Goal: Task Accomplishment & Management: Use online tool/utility

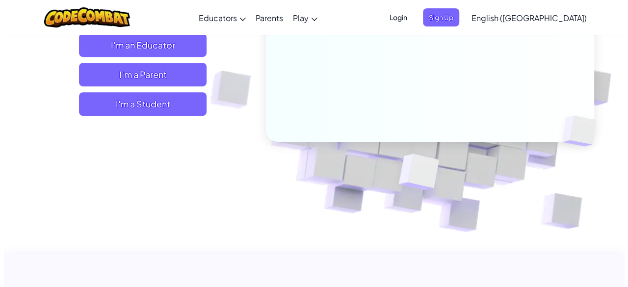
scroll to position [170, 0]
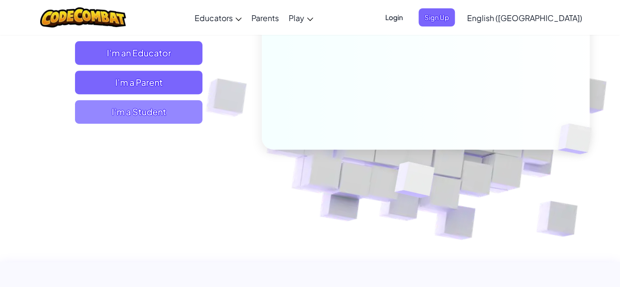
click at [131, 111] on span "I'm a Student" at bounding box center [139, 112] width 128 height 24
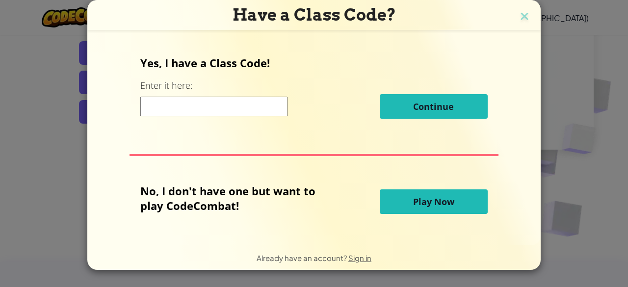
click at [163, 108] on input at bounding box center [213, 107] width 147 height 20
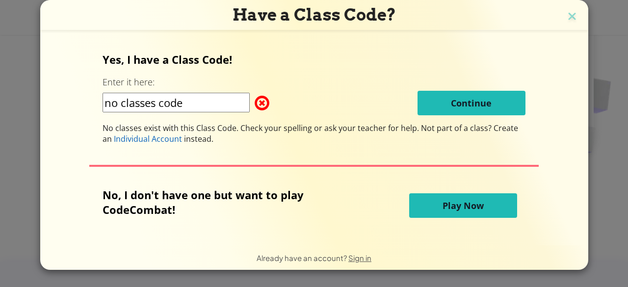
type input "no classes code"
drag, startPoint x: 112, startPoint y: 127, endPoint x: 84, endPoint y: 131, distance: 27.8
click at [84, 131] on div "Yes, I have a Class Code! Enter it here: no classes code Continue No classes ex…" at bounding box center [314, 138] width 528 height 192
drag, startPoint x: 187, startPoint y: 107, endPoint x: 212, endPoint y: 109, distance: 24.6
click at [189, 108] on input "no classes code" at bounding box center [175, 103] width 147 height 20
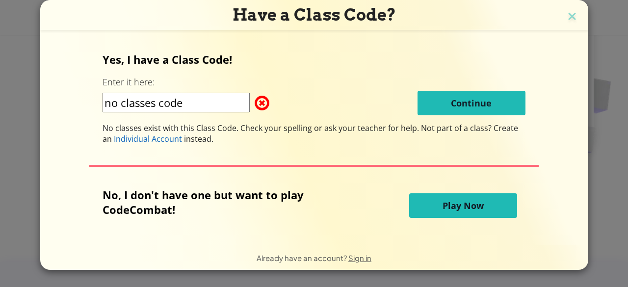
click at [255, 104] on span at bounding box center [255, 103] width 0 height 20
drag, startPoint x: 193, startPoint y: 110, endPoint x: 72, endPoint y: 117, distance: 121.3
click at [72, 117] on div "Yes, I have a Class Code! Enter it here: no classes code Continue No classes ex…" at bounding box center [314, 138] width 528 height 192
type input "r"
type input "No"
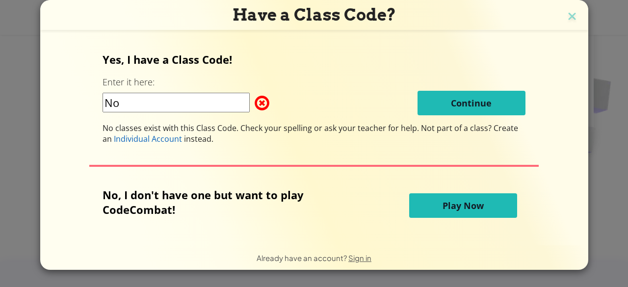
click at [432, 210] on button "Play Now" at bounding box center [463, 205] width 108 height 25
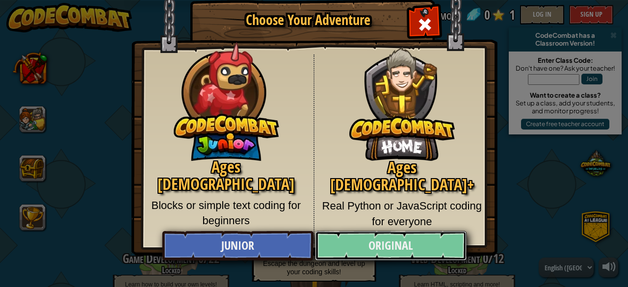
click at [389, 241] on link "Original" at bounding box center [390, 245] width 151 height 29
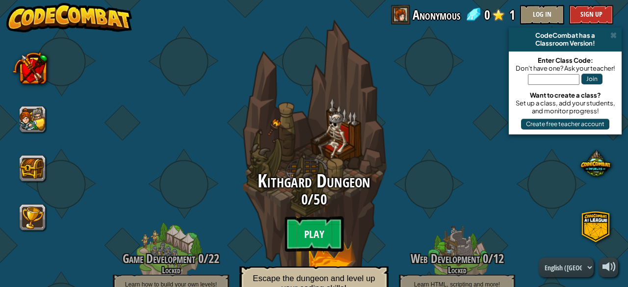
click at [317, 225] on btn "Play" at bounding box center [313, 233] width 59 height 35
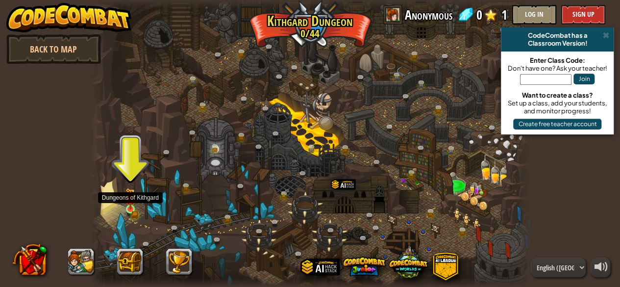
click at [133, 204] on img at bounding box center [131, 199] width 10 height 22
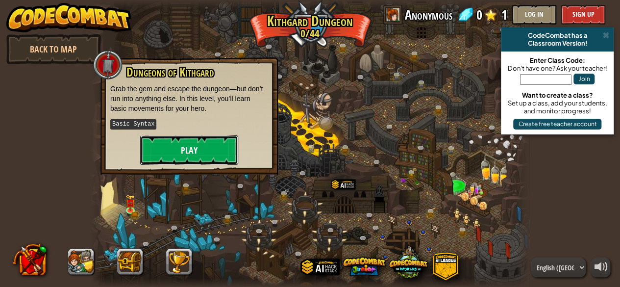
click at [182, 151] on button "Play" at bounding box center [189, 149] width 98 height 29
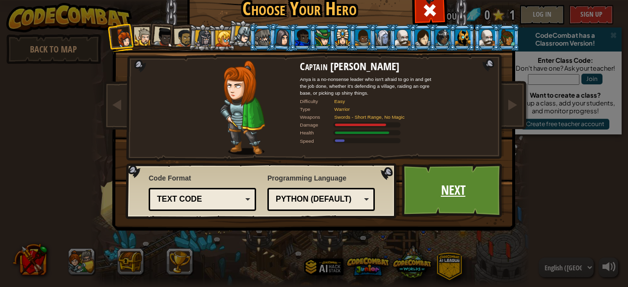
click at [461, 192] on link "Next" at bounding box center [453, 190] width 102 height 54
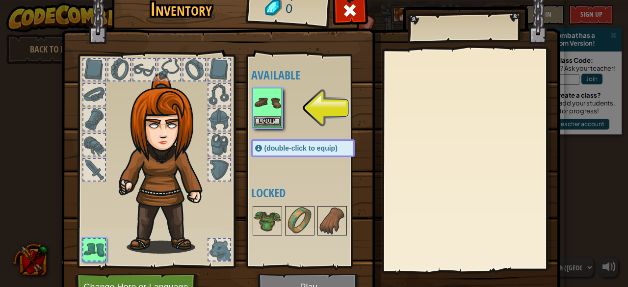
click at [269, 106] on img at bounding box center [267, 102] width 27 height 27
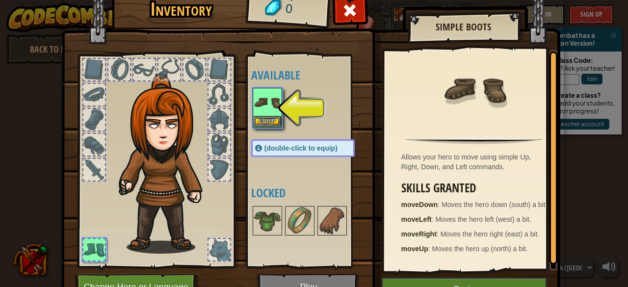
click at [266, 102] on img at bounding box center [267, 102] width 27 height 27
click at [265, 119] on button "Equip" at bounding box center [267, 121] width 27 height 10
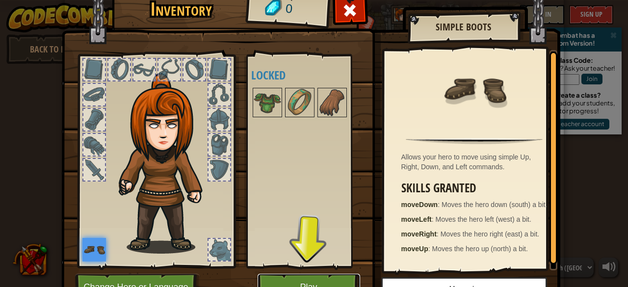
click at [318, 280] on button "Play" at bounding box center [308, 287] width 102 height 27
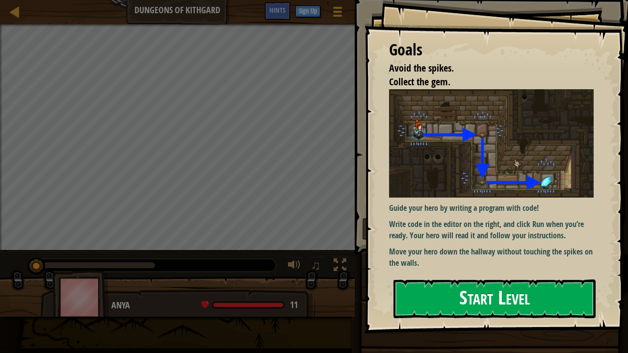
click at [433, 286] on button "Start Level" at bounding box center [494, 299] width 202 height 39
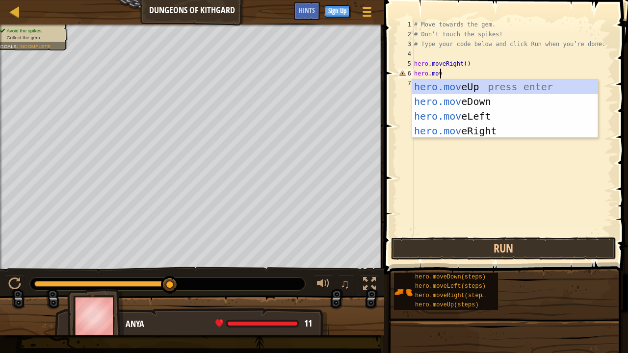
scroll to position [4, 1]
type textarea "hero.move"
click at [453, 105] on div "hero.move Up press enter hero.move Down press enter hero.move Left press enter …" at bounding box center [505, 123] width 186 height 88
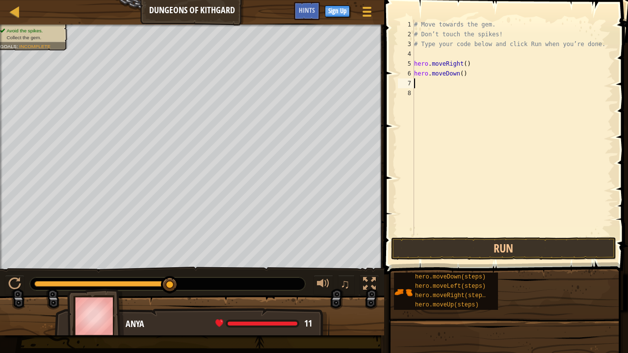
scroll to position [4, 0]
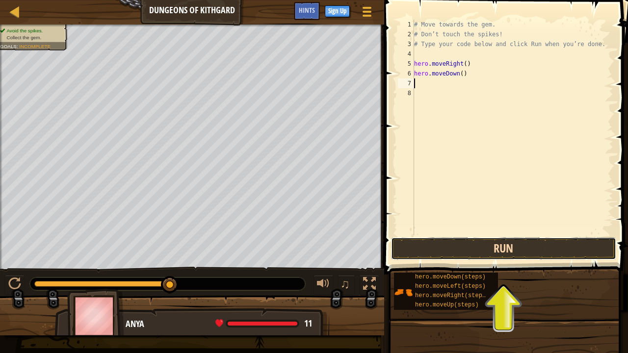
click at [480, 253] on button "Run" at bounding box center [503, 248] width 225 height 23
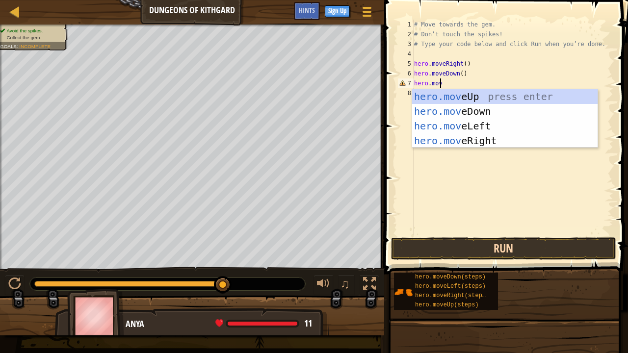
scroll to position [4, 1]
type textarea "hero.move"
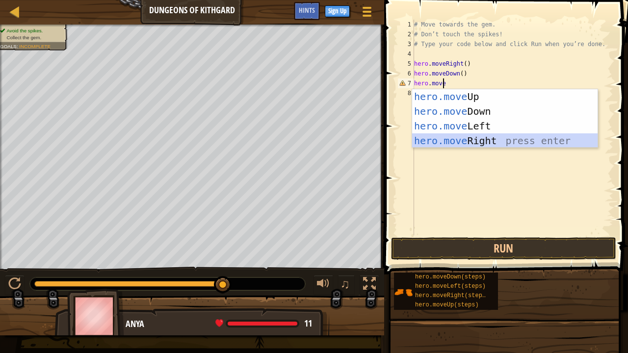
click at [464, 145] on div "hero.move Up press enter hero.move Down press enter hero.move Left press enter …" at bounding box center [505, 133] width 186 height 88
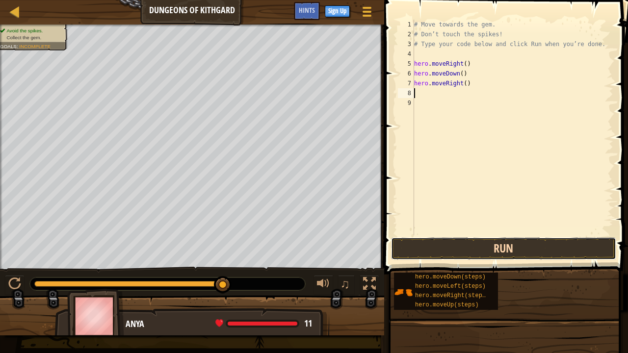
click at [472, 252] on button "Run" at bounding box center [503, 248] width 225 height 23
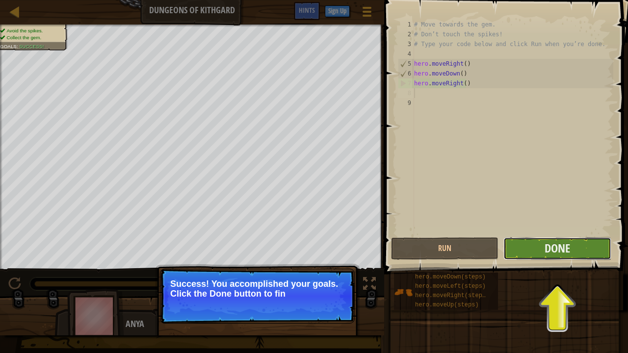
click at [533, 249] on button "Done" at bounding box center [556, 248] width 107 height 23
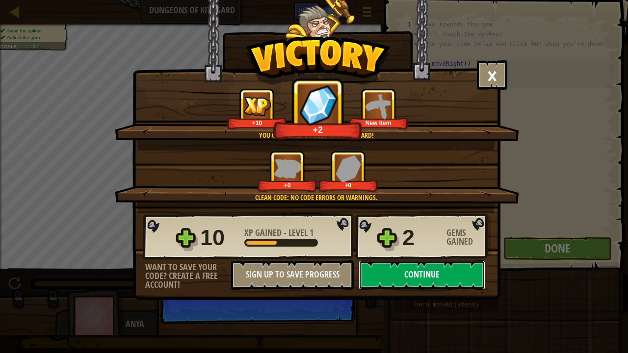
click at [411, 275] on button "Continue" at bounding box center [421, 274] width 127 height 29
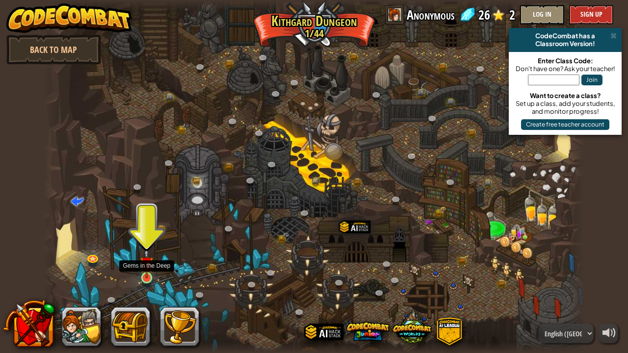
click at [150, 270] on img at bounding box center [146, 263] width 13 height 30
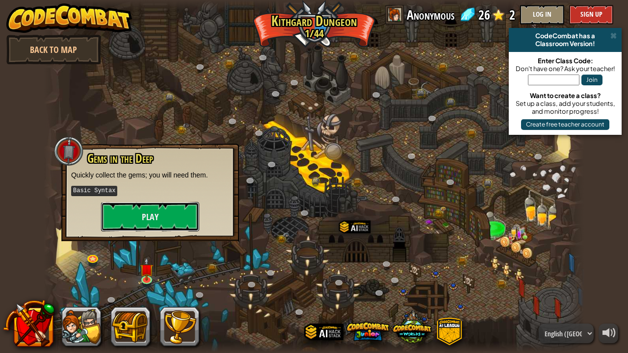
click at [167, 219] on button "Play" at bounding box center [150, 216] width 98 height 29
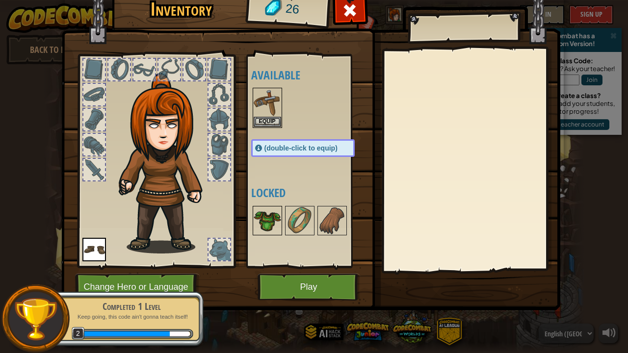
click at [271, 220] on img at bounding box center [267, 220] width 27 height 27
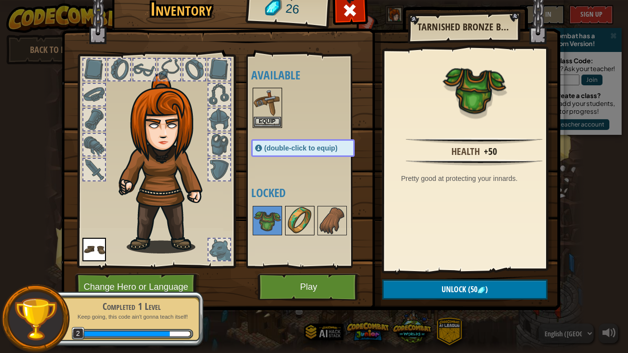
click at [304, 220] on img at bounding box center [299, 220] width 27 height 27
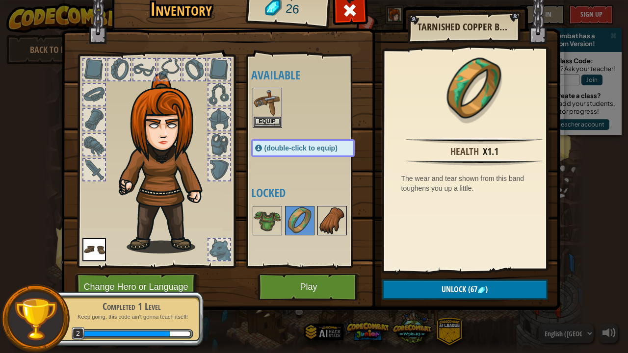
click at [342, 219] on img at bounding box center [331, 220] width 27 height 27
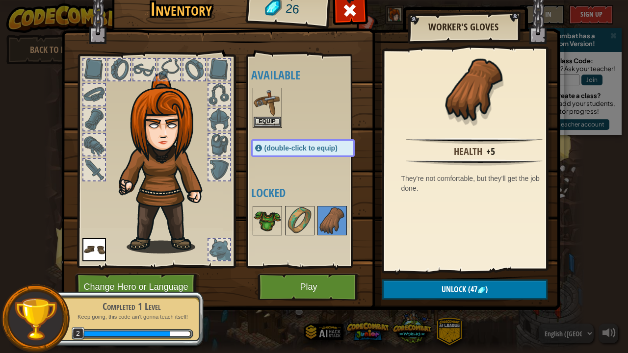
click at [263, 222] on img at bounding box center [267, 220] width 27 height 27
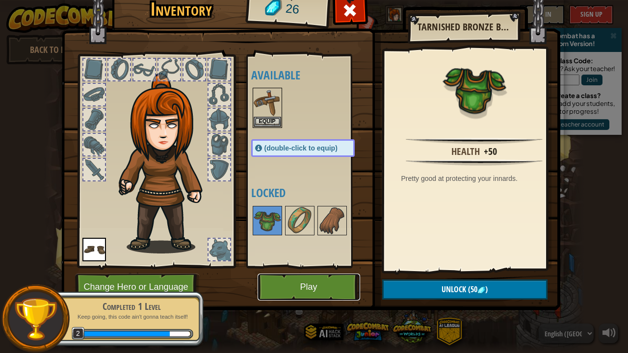
click at [284, 280] on button "Play" at bounding box center [308, 287] width 102 height 27
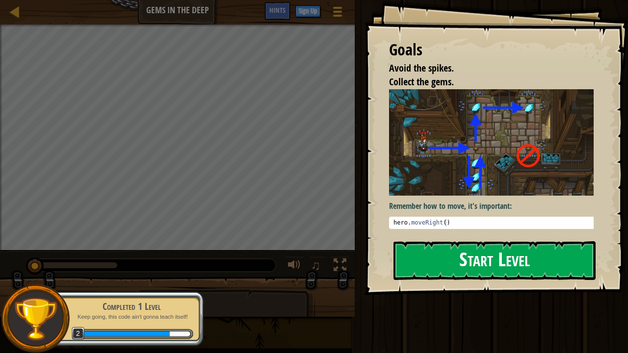
click at [473, 260] on button "Start Level" at bounding box center [494, 260] width 202 height 39
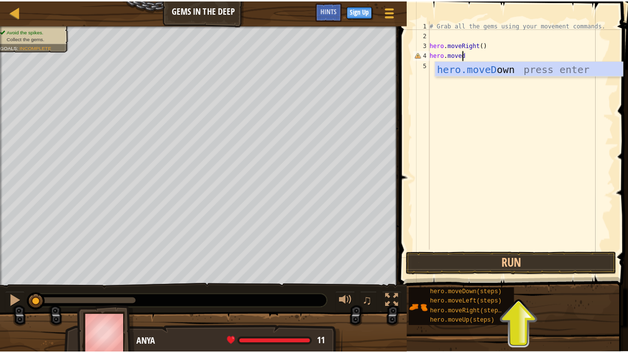
scroll to position [4, 2]
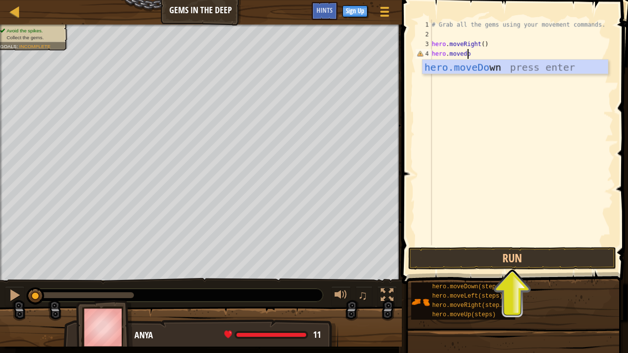
type textarea "hero.movedown"
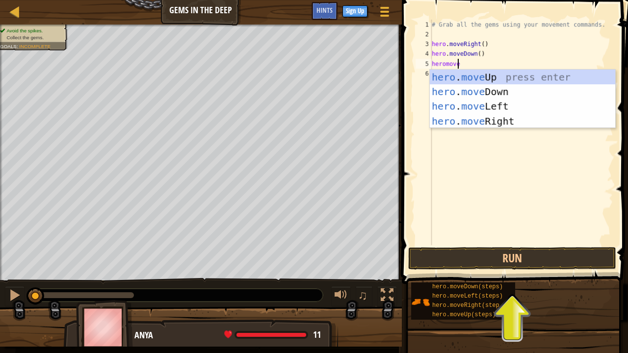
scroll to position [4, 1]
type textarea "hero.move"
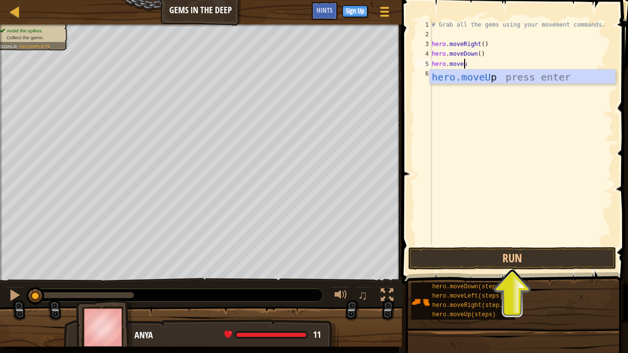
type textarea "hero.moveup"
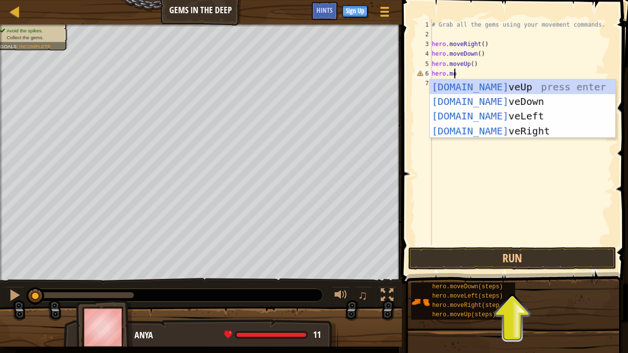
scroll to position [4, 1]
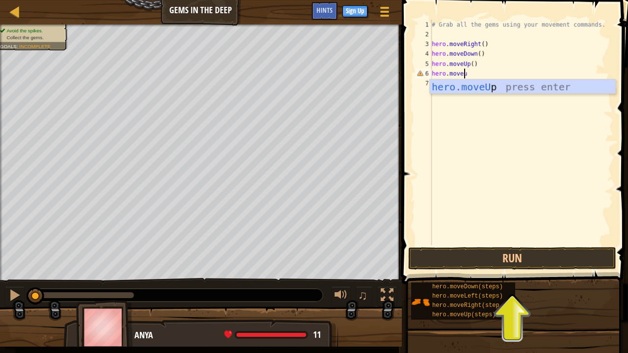
type textarea "hero.moveup"
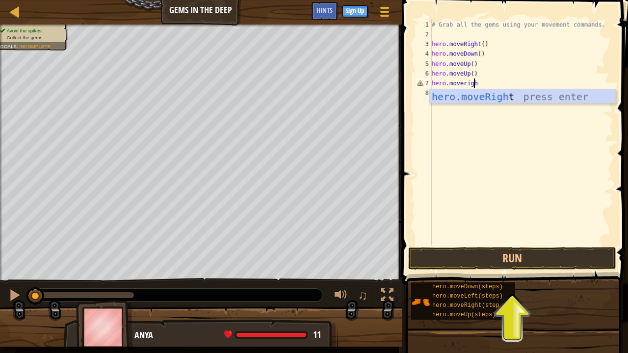
type textarea "hero.moveright"
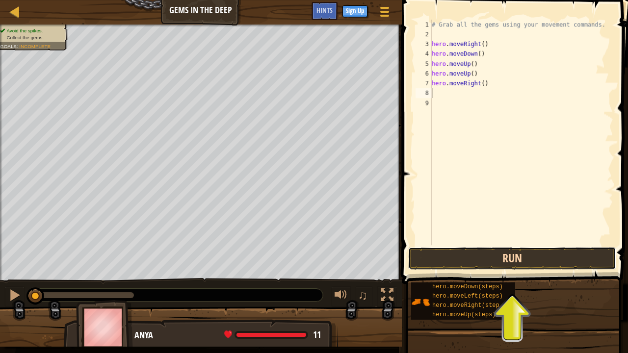
click at [488, 262] on button "Run" at bounding box center [512, 258] width 208 height 23
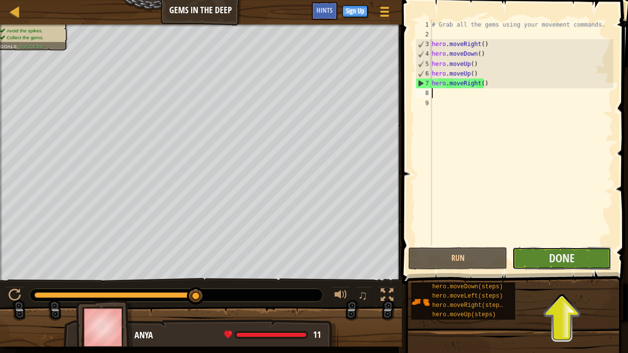
click at [536, 266] on button "Done" at bounding box center [561, 258] width 99 height 23
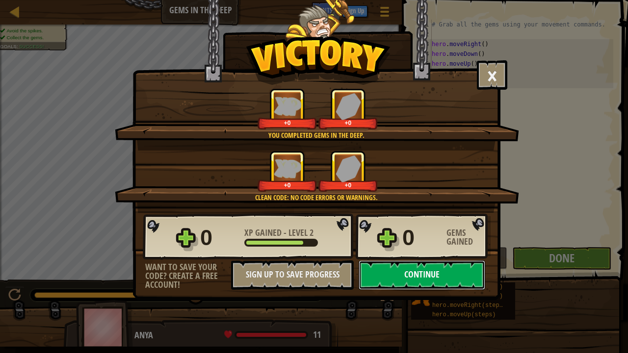
click at [424, 275] on button "Continue" at bounding box center [421, 274] width 127 height 29
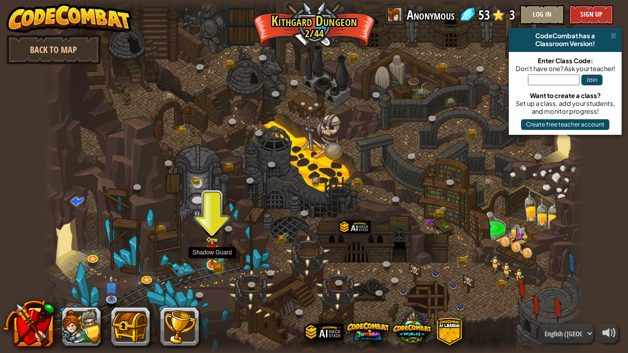
click at [212, 260] on img at bounding box center [211, 250] width 13 height 29
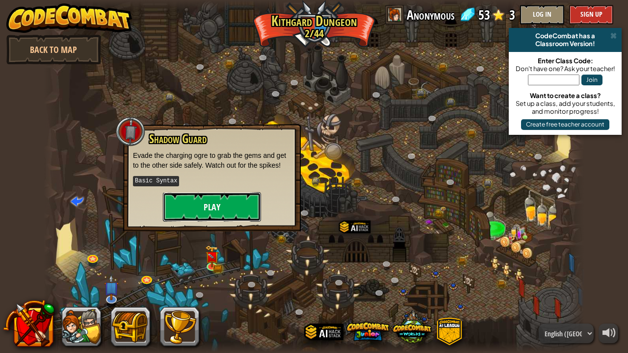
click at [223, 211] on button "Play" at bounding box center [212, 206] width 98 height 29
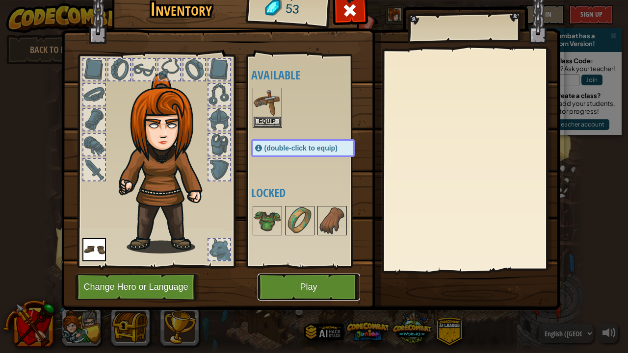
click at [307, 281] on button "Play" at bounding box center [308, 287] width 102 height 27
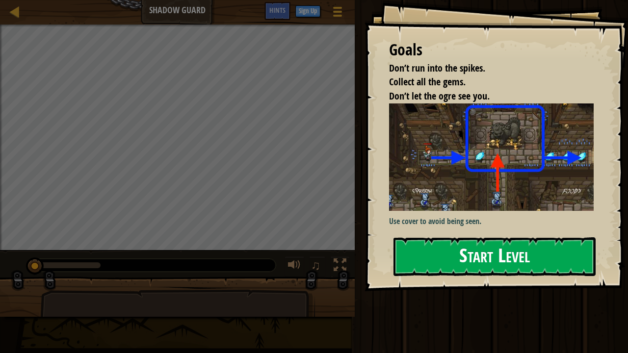
click at [440, 255] on button "Start Level" at bounding box center [494, 256] width 202 height 39
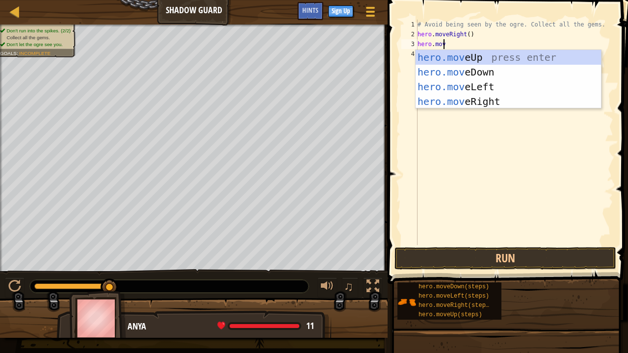
scroll to position [4, 1]
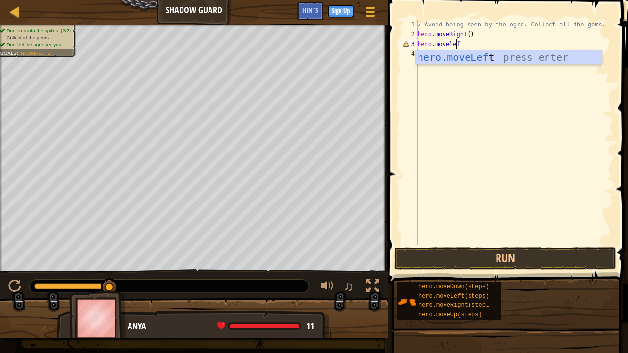
type textarea "hero.moveleft"
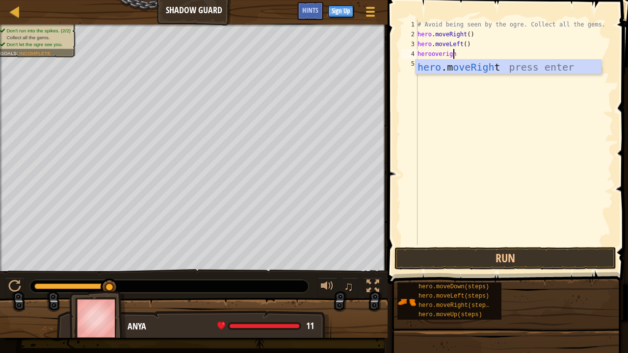
scroll to position [4, 2]
type textarea "herooveright"
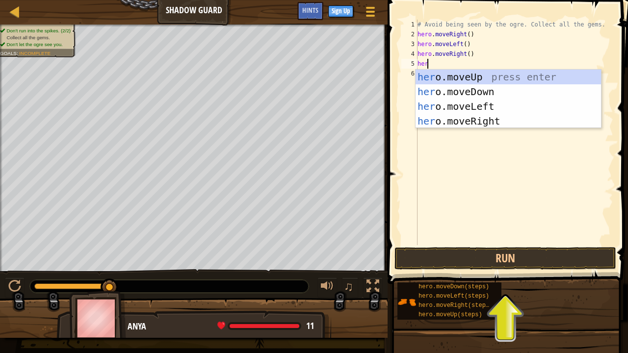
scroll to position [4, 0]
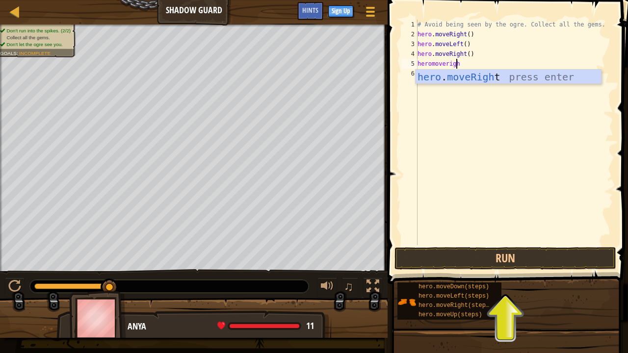
type textarea "heromoveright"
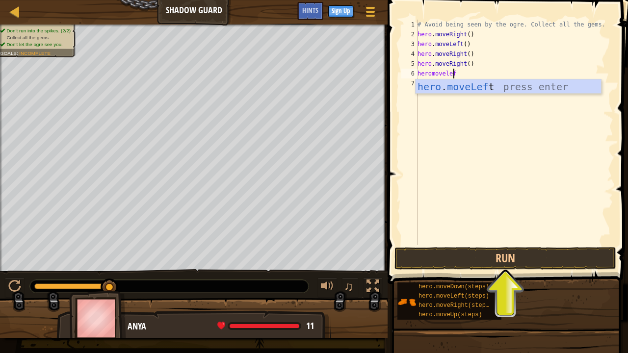
scroll to position [4, 2]
type textarea "heromoveleft"
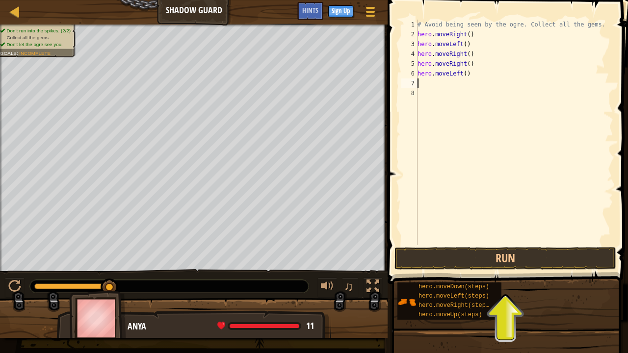
scroll to position [4, 0]
click at [503, 261] on button "Run" at bounding box center [505, 258] width 222 height 23
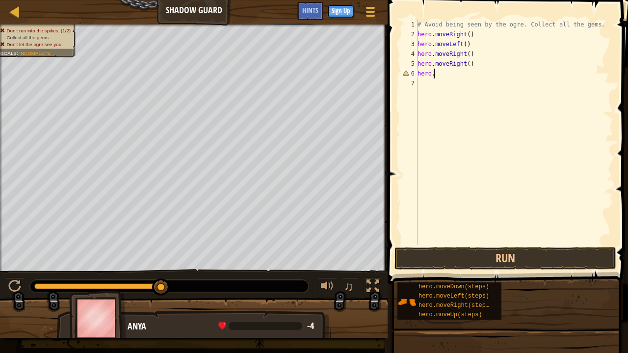
type textarea "h"
click at [499, 264] on button "Run" at bounding box center [505, 258] width 222 height 23
type textarea "h"
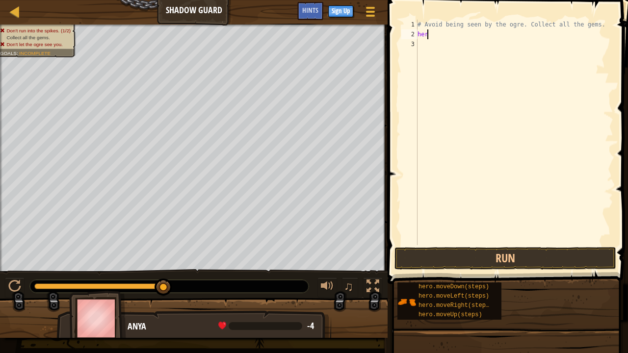
type textarea "h"
click at [434, 32] on div "# Avoid being seen by the ogre. Collect all the gems." at bounding box center [514, 142] width 198 height 245
click at [486, 267] on button "Run" at bounding box center [505, 258] width 222 height 23
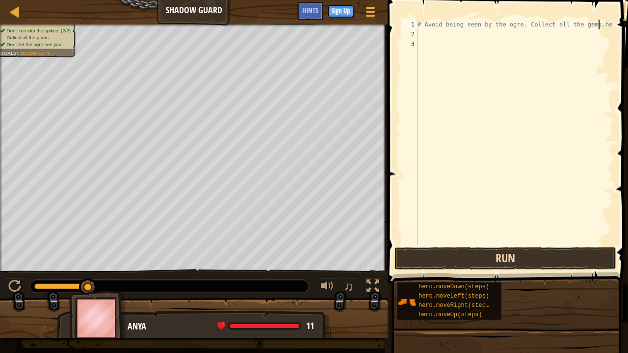
type textarea "# Avoid being seen by the ogre. Collect all the gems.hero"
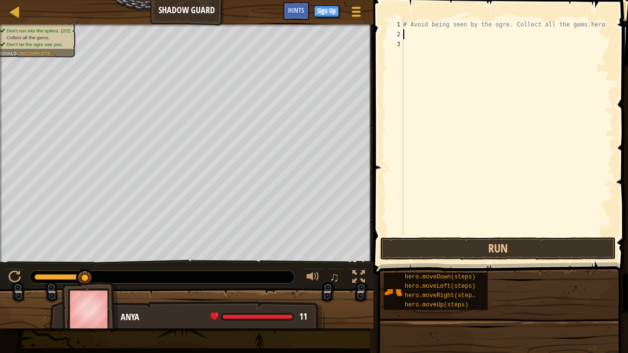
click at [411, 34] on div "# Avoid being seen by the ogre. Collect all the gems.hero" at bounding box center [507, 137] width 212 height 235
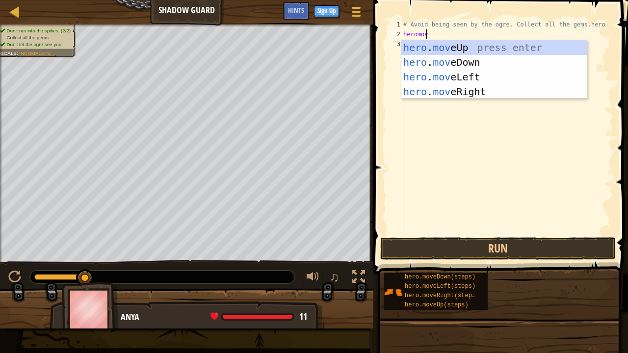
scroll to position [4, 1]
type textarea "heromove"
click at [470, 86] on div "hero . move Up press enter hero . move Down press enter hero . move Left press …" at bounding box center [494, 84] width 186 height 88
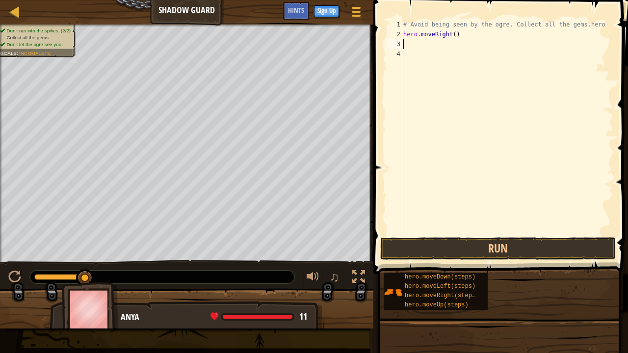
scroll to position [4, 0]
click at [461, 243] on button "Run" at bounding box center [497, 248] width 235 height 23
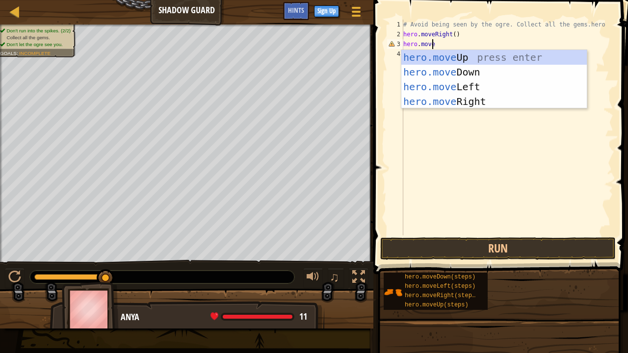
scroll to position [4, 2]
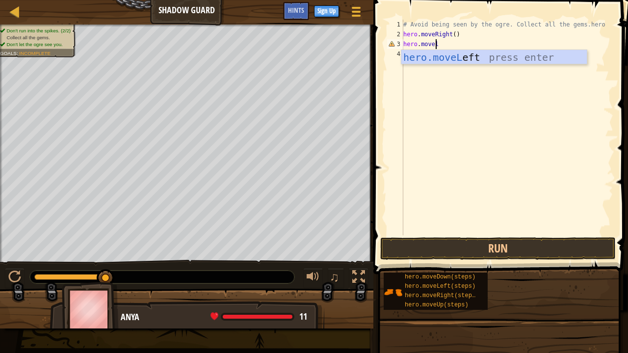
type textarea "hero.move"
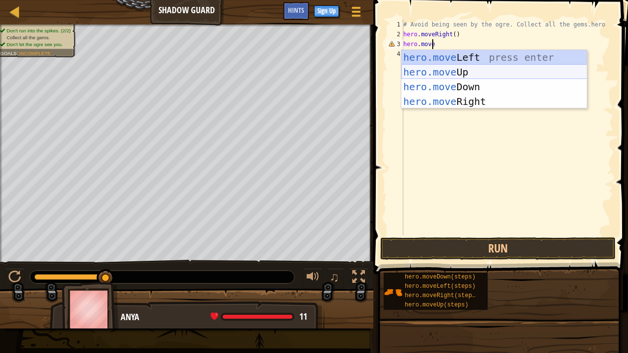
click at [451, 76] on div "hero.move Left press enter hero.move Up press enter hero.move Down press enter …" at bounding box center [494, 94] width 186 height 88
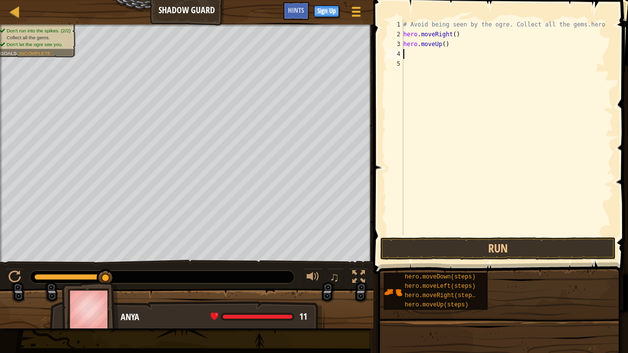
scroll to position [4, 0]
type textarea "g"
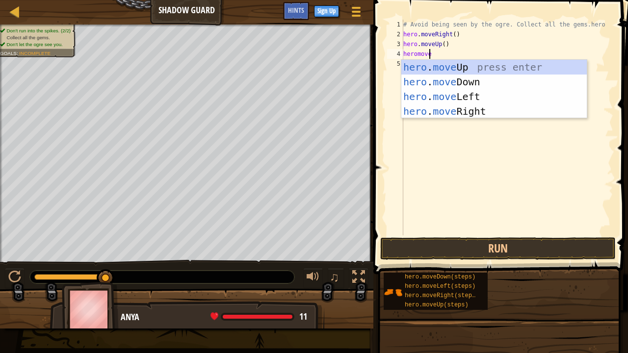
scroll to position [4, 1]
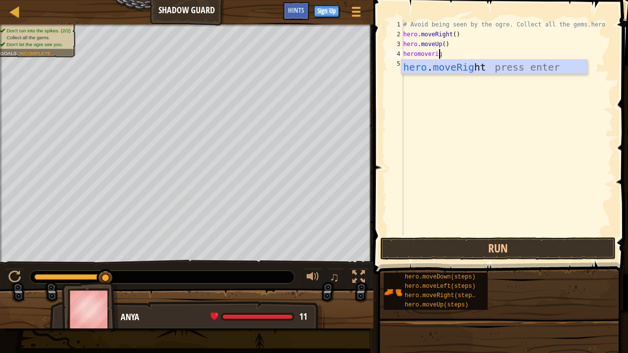
type textarea "heromoveright"
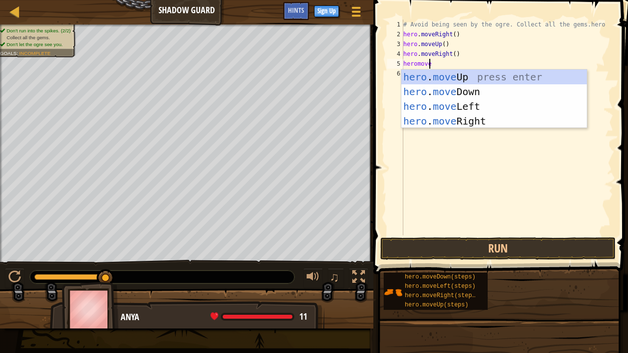
type textarea "heromoved"
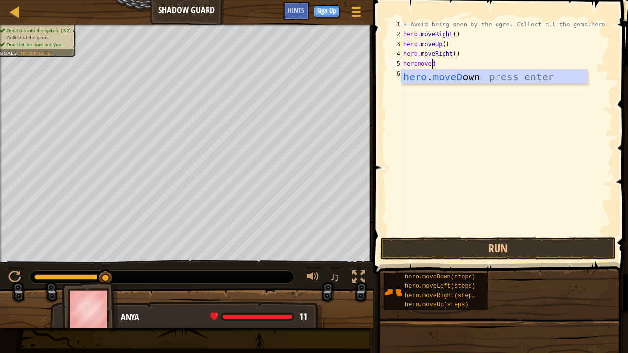
scroll to position [4, 2]
click at [454, 77] on div "hero . moveD own press enter" at bounding box center [494, 92] width 186 height 44
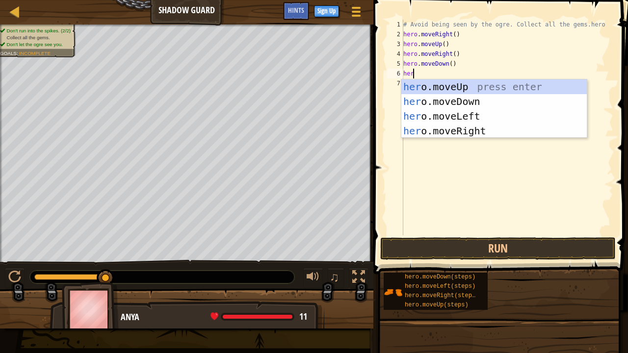
scroll to position [4, 0]
type textarea "herom"
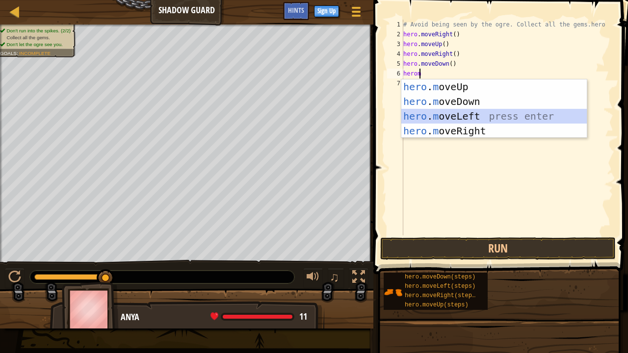
click at [444, 118] on div "hero . m oveUp press enter hero . m oveDown press enter hero . m oveLeft press …" at bounding box center [494, 123] width 186 height 88
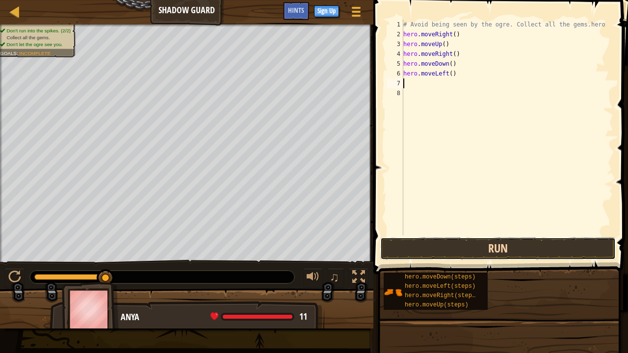
click at [527, 246] on button "Run" at bounding box center [497, 248] width 235 height 23
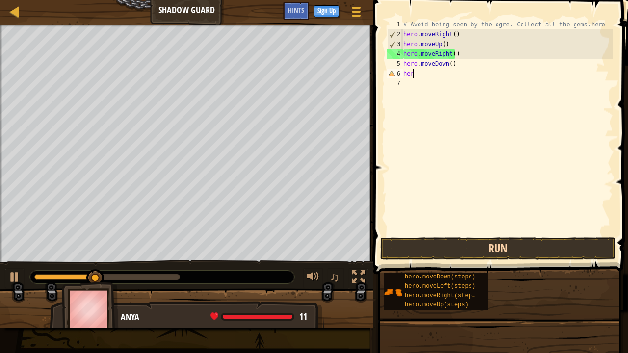
type textarea "h"
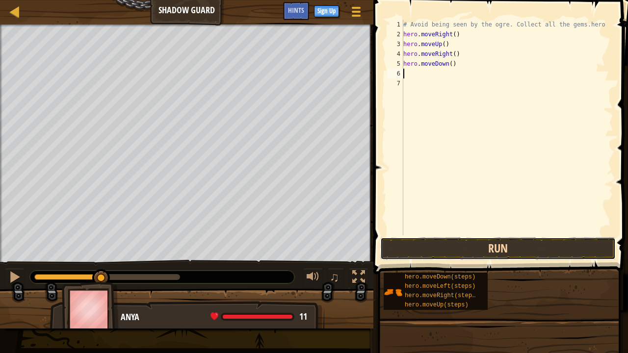
click at [524, 245] on button "Run" at bounding box center [497, 248] width 235 height 23
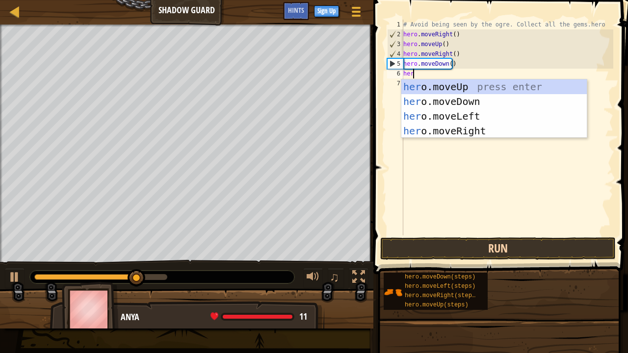
type textarea "hero"
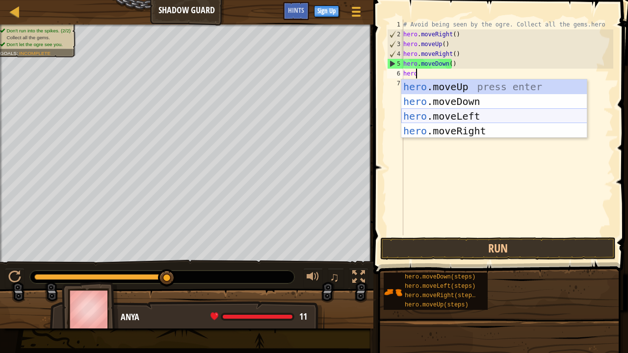
click at [461, 117] on div "hero .moveUp press enter hero .moveDown press enter hero .moveLeft press enter …" at bounding box center [494, 123] width 186 height 88
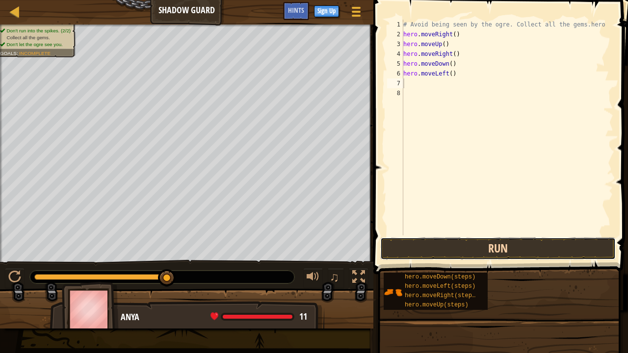
click at [497, 249] on button "Run" at bounding box center [497, 248] width 235 height 23
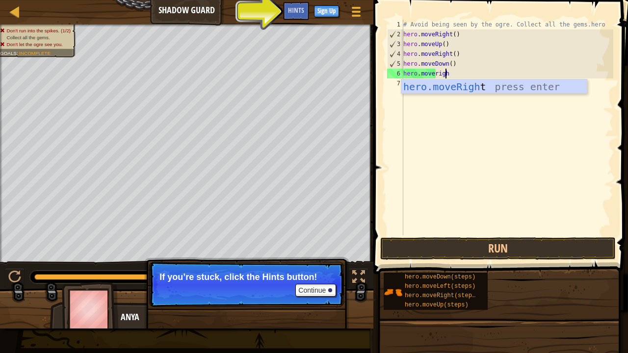
scroll to position [4, 3]
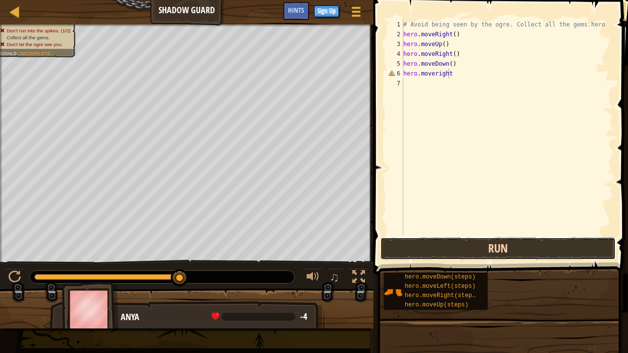
click at [505, 252] on button "Run" at bounding box center [497, 248] width 235 height 23
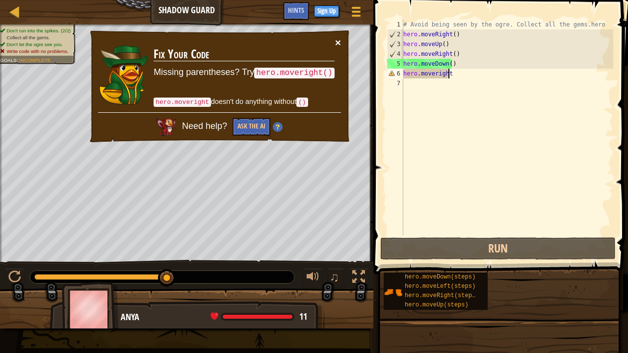
click at [335, 45] on button "×" at bounding box center [338, 42] width 6 height 10
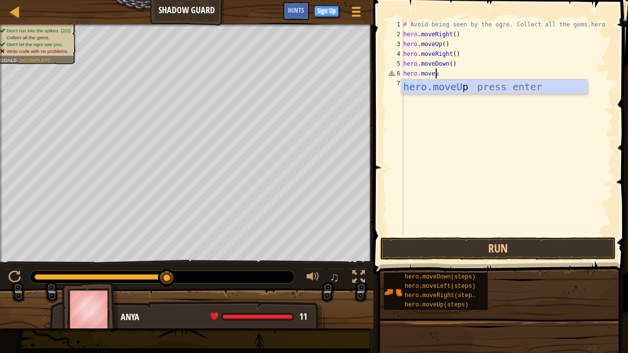
scroll to position [4, 2]
type textarea "hero.move"
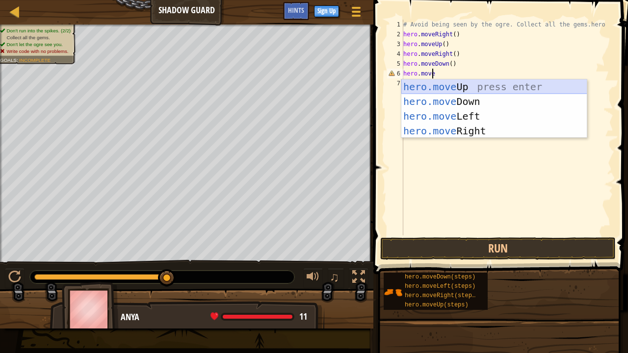
click at [450, 91] on div "hero.move Up press enter hero.move Down press enter hero.move Left press enter …" at bounding box center [494, 123] width 186 height 88
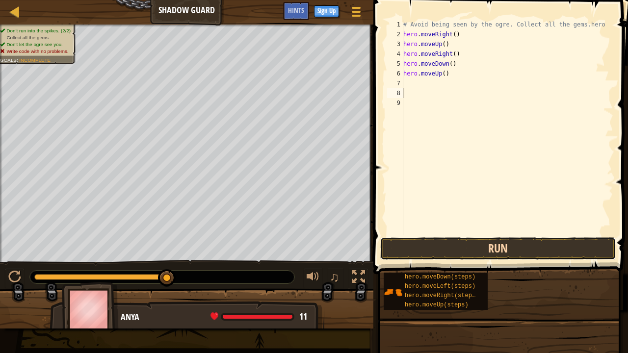
click at [431, 246] on button "Run" at bounding box center [497, 248] width 235 height 23
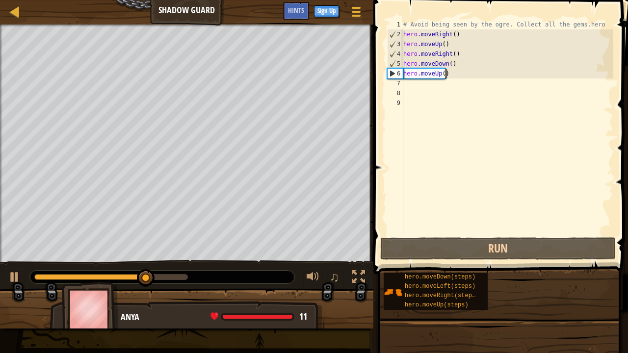
click at [453, 77] on div "# Avoid being seen by the ogre. Collect all the gems.hero hero . moveRight ( ) …" at bounding box center [507, 137] width 212 height 235
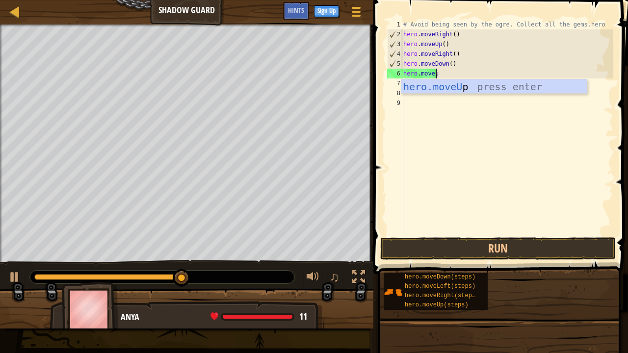
scroll to position [4, 2]
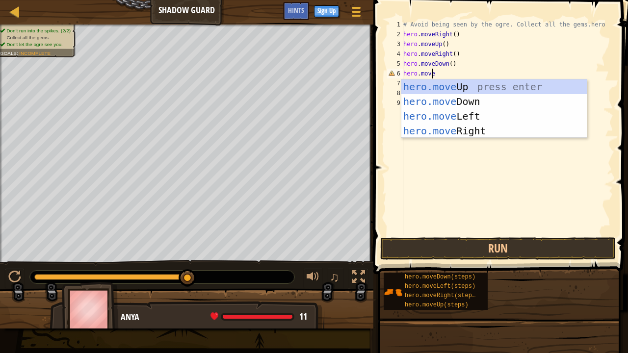
type textarea "hero.moved"
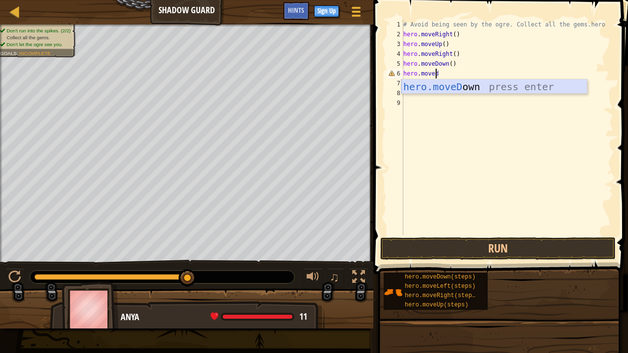
click at [479, 86] on div "hero.moveD own press enter" at bounding box center [494, 101] width 186 height 44
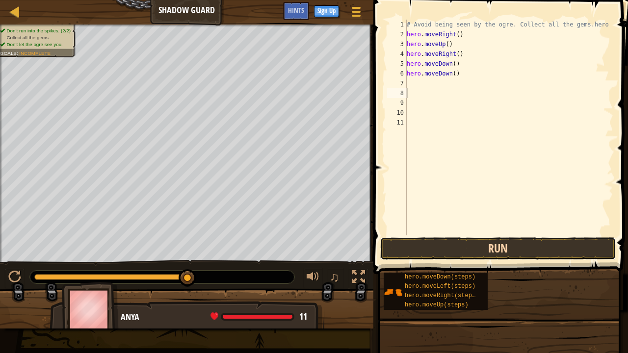
click at [503, 240] on button "Run" at bounding box center [497, 248] width 235 height 23
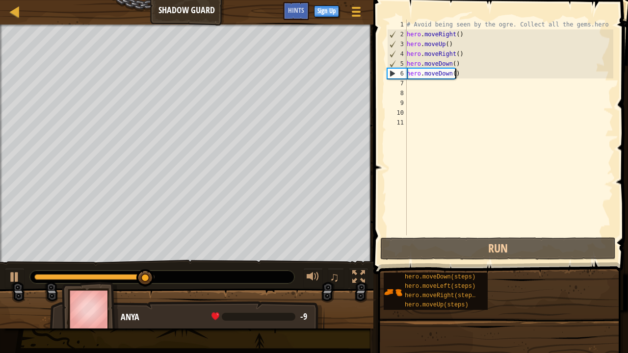
click at [461, 77] on div "# Avoid being seen by the ogre. Collect all the gems.hero hero . moveRight ( ) …" at bounding box center [509, 137] width 209 height 235
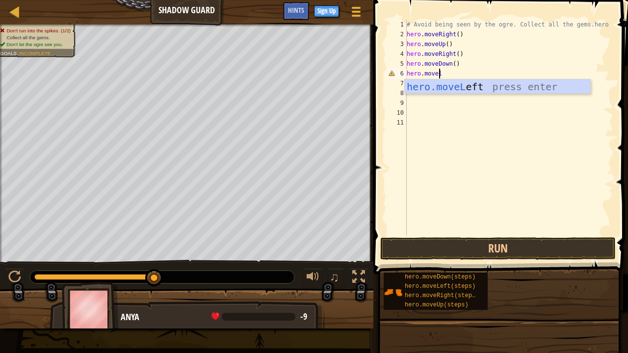
scroll to position [4, 2]
type textarea "hero.moveleft"
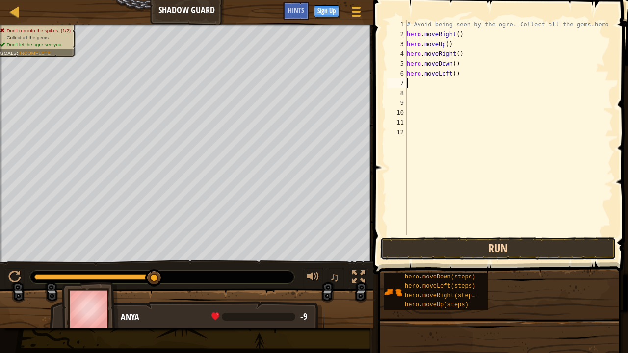
click at [474, 245] on button "Run" at bounding box center [497, 248] width 235 height 23
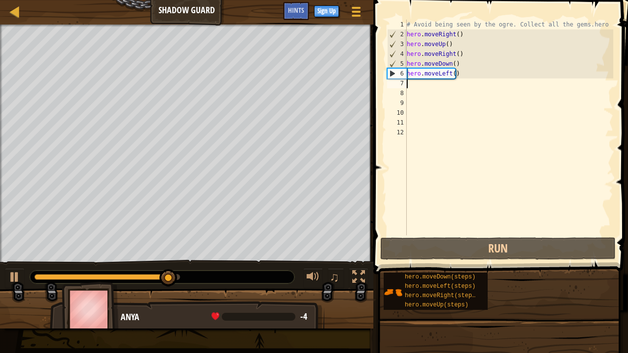
click at [464, 78] on div "# Avoid being seen by the ogre. Collect all the gems.hero hero . moveRight ( ) …" at bounding box center [509, 137] width 209 height 235
click at [459, 76] on div "# Avoid being seen by the ogre. Collect all the gems.hero hero . moveRight ( ) …" at bounding box center [509, 137] width 209 height 235
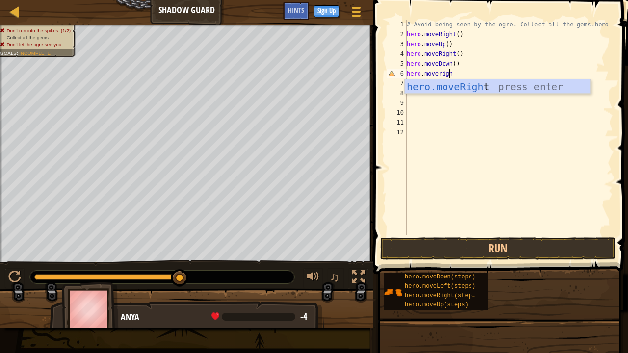
type textarea "hero.moveright"
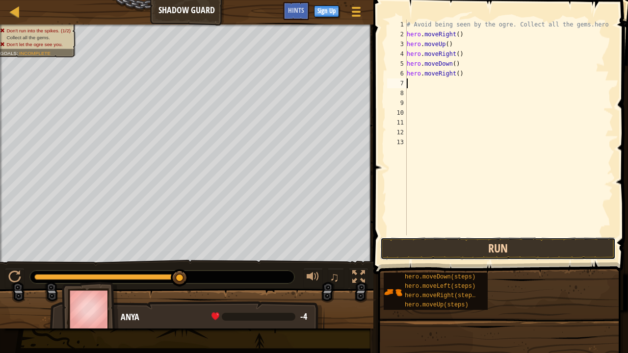
click at [518, 254] on button "Run" at bounding box center [497, 248] width 235 height 23
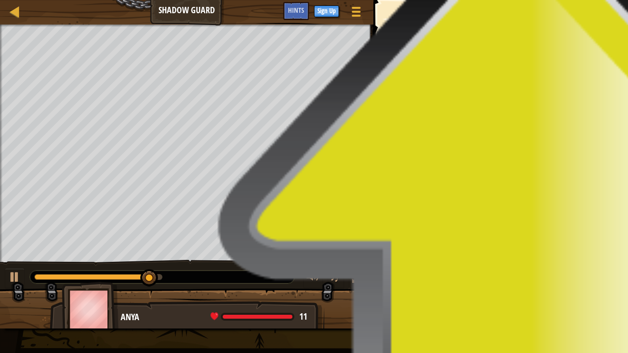
click at [571, 254] on button "Done" at bounding box center [554, 248] width 113 height 23
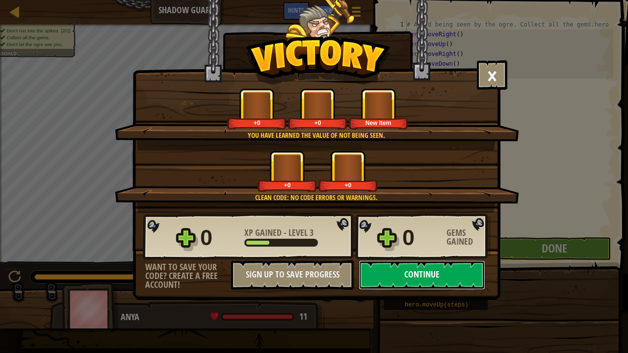
click at [408, 280] on button "Continue" at bounding box center [421, 274] width 127 height 29
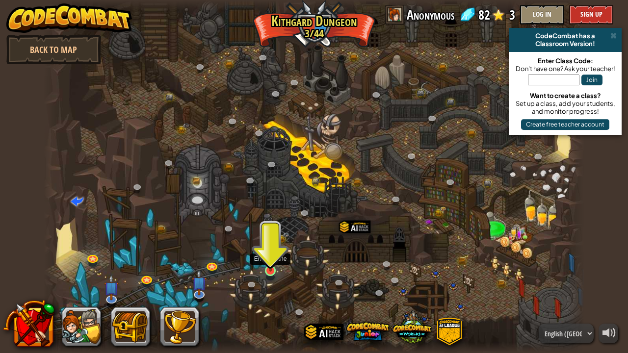
click at [275, 269] on img at bounding box center [270, 256] width 13 height 30
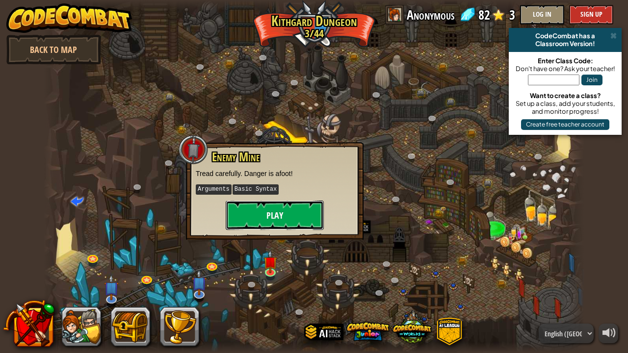
click at [288, 212] on button "Play" at bounding box center [275, 215] width 98 height 29
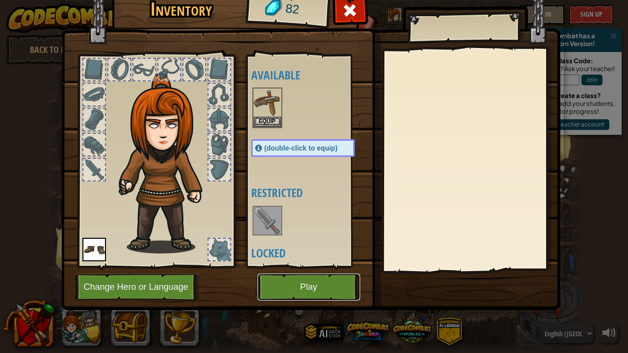
click at [308, 281] on button "Play" at bounding box center [308, 287] width 102 height 27
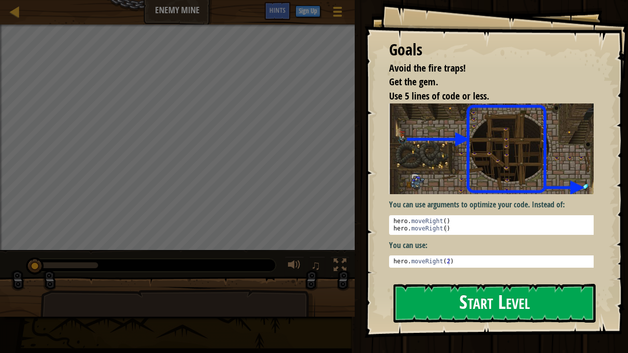
click at [446, 286] on button "Start Level" at bounding box center [494, 303] width 202 height 39
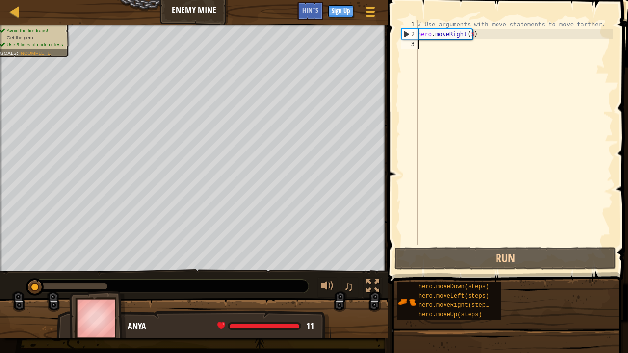
click at [478, 41] on div "# Use arguments with move statements to move farther. hero . moveRight ( 3 )" at bounding box center [514, 142] width 198 height 245
click at [477, 35] on div "# Use arguments with move statements to move farther. hero . moveRight ( 3 )" at bounding box center [514, 142] width 198 height 245
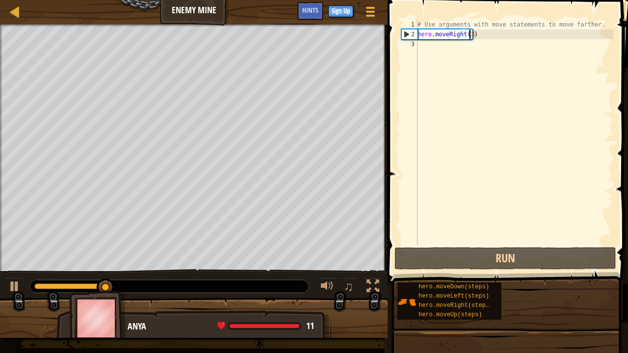
click at [469, 34] on div "# Use arguments with move statements to move farther. hero . moveRight ( 3 )" at bounding box center [514, 142] width 198 height 245
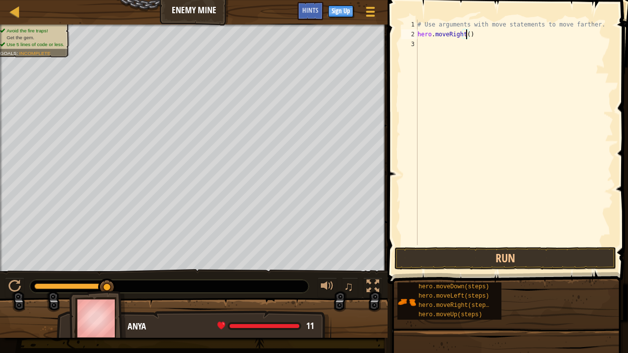
type textarea "hero.moveRight(2)"
click at [476, 255] on button "Run" at bounding box center [505, 258] width 222 height 23
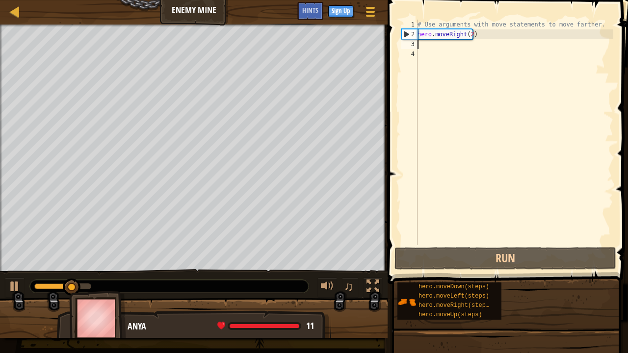
type textarea "g"
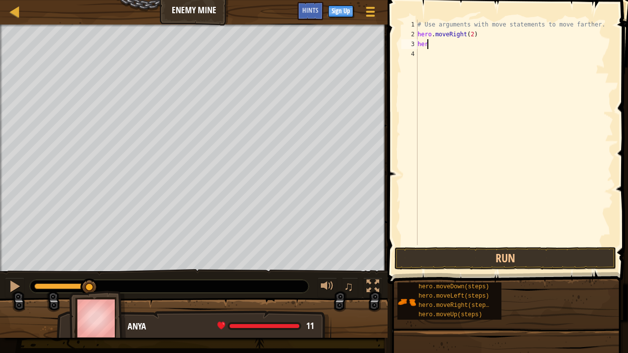
type textarea "hero"
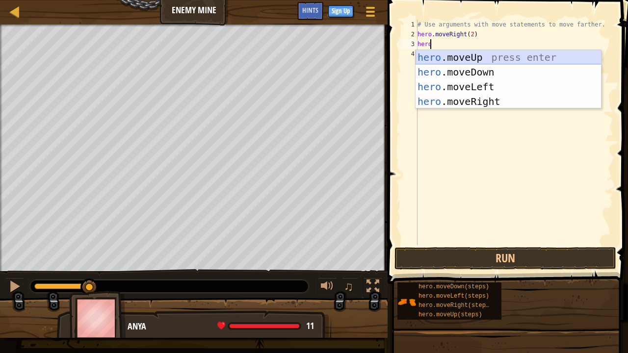
click at [468, 62] on div "hero .moveUp press enter hero .moveDown press enter hero .moveLeft press enter …" at bounding box center [508, 94] width 186 height 88
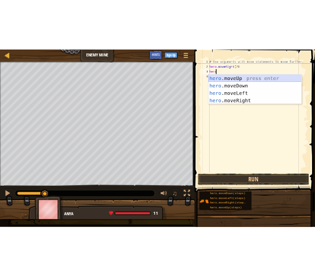
scroll to position [4, 0]
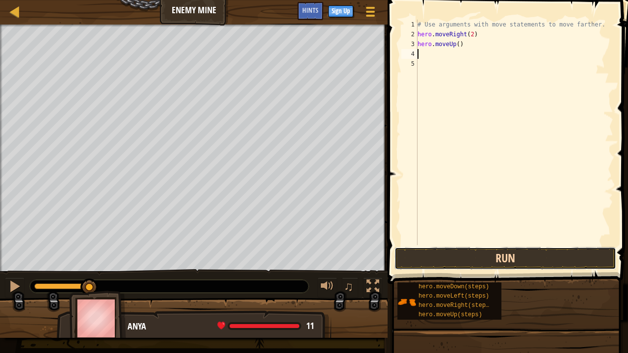
click at [482, 260] on button "Run" at bounding box center [505, 258] width 222 height 23
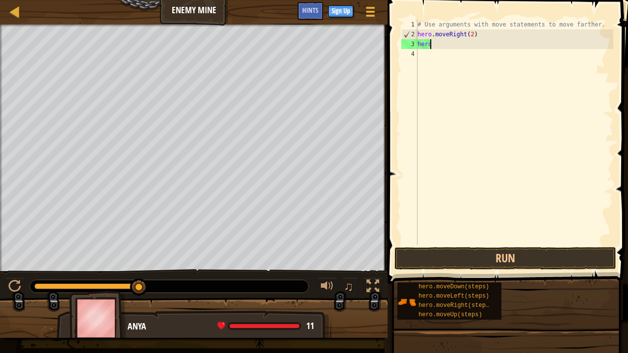
type textarea "h"
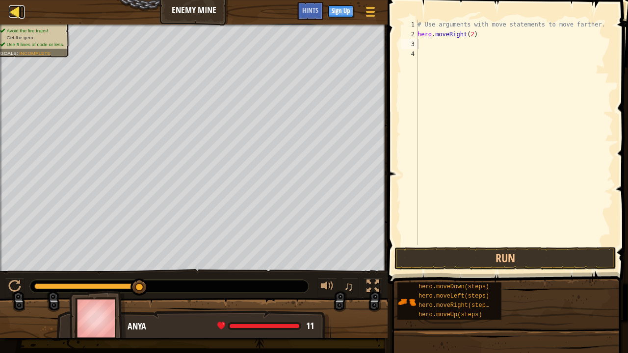
click at [13, 12] on div at bounding box center [15, 11] width 12 height 12
